Goal: Information Seeking & Learning: Check status

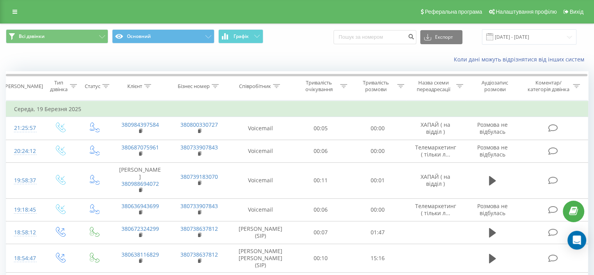
click at [395, 44] on div "Експорт .csv .xls .xlsx 19.02.2025 - 19.03.2025" at bounding box center [455, 36] width 243 height 15
click at [395, 38] on input at bounding box center [375, 37] width 83 height 14
paste input "380503078050"
type input "380503078050"
click at [415, 37] on icon "submit" at bounding box center [411, 35] width 7 height 5
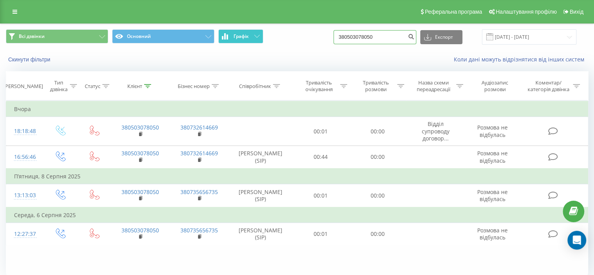
drag, startPoint x: 411, startPoint y: 36, endPoint x: 251, endPoint y: 42, distance: 160.3
click at [252, 42] on div "Всі дзвінки Основний Графік 380503078050 Експорт .csv .xls .xlsx [DATE] - [DATE]" at bounding box center [297, 36] width 583 height 15
paste input "674094801"
type input "380674094801"
click at [415, 34] on icon "submit" at bounding box center [411, 35] width 7 height 5
